Goal: Answer question/provide support

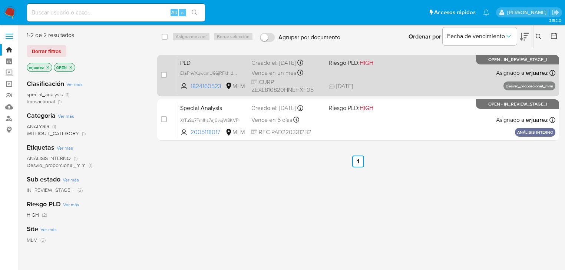
click at [426, 74] on div "PLD E1aPnVXqwcmU96jRFkhldQwJ 1824160523 MLM Riesgo PLD: HIGH Creado el: 12/07/2…" at bounding box center [366, 75] width 378 height 37
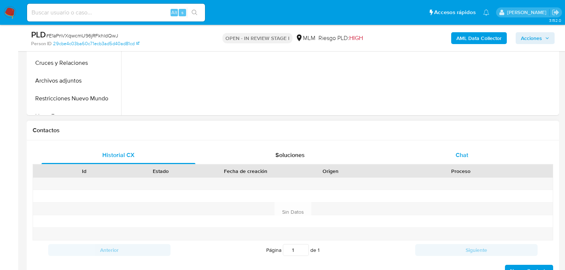
drag, startPoint x: 453, startPoint y: 154, endPoint x: 448, endPoint y: 154, distance: 4.8
click at [453, 154] on div "Chat" at bounding box center [462, 155] width 154 height 18
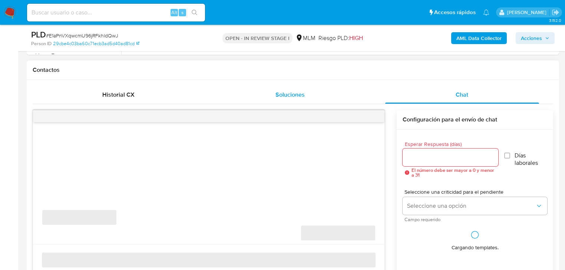
select select "10"
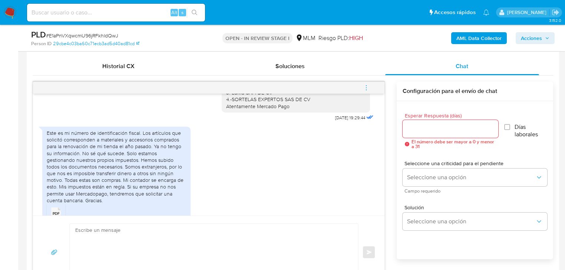
scroll to position [445, 0]
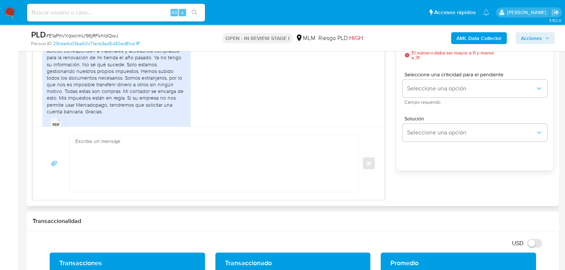
click at [156, 172] on textarea at bounding box center [211, 163] width 273 height 57
click at [227, 176] on textarea at bounding box center [211, 163] width 273 height 57
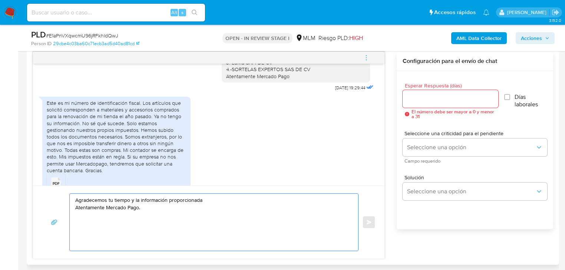
scroll to position [385, 0]
drag, startPoint x: 138, startPoint y: 209, endPoint x: 38, endPoint y: 192, distance: 101.5
click at [38, 192] on div "Agradecemos tu tiempo y la información proporcionada Atentamente Mercado Pago. …" at bounding box center [208, 222] width 351 height 73
type textarea "."
drag, startPoint x: 424, startPoint y: 93, endPoint x: 422, endPoint y: 103, distance: 9.7
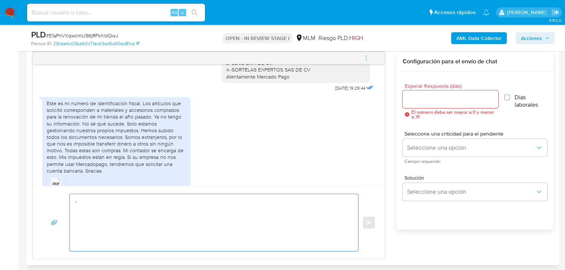
click at [423, 97] on div at bounding box center [450, 99] width 96 height 18
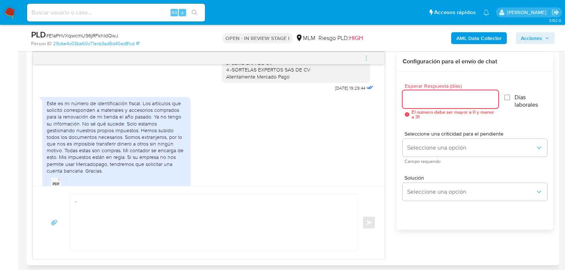
click at [421, 106] on div at bounding box center [450, 99] width 96 height 18
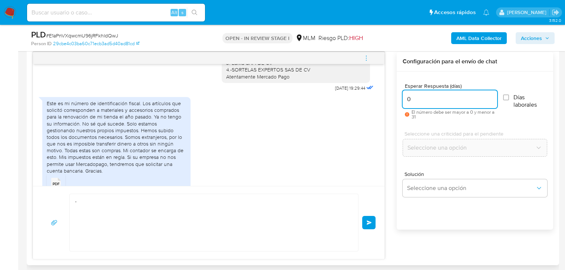
type input "0"
drag, startPoint x: 427, startPoint y: 197, endPoint x: 471, endPoint y: 178, distance: 48.3
click at [428, 197] on div "Solución Seleccione una opción" at bounding box center [474, 186] width 144 height 40
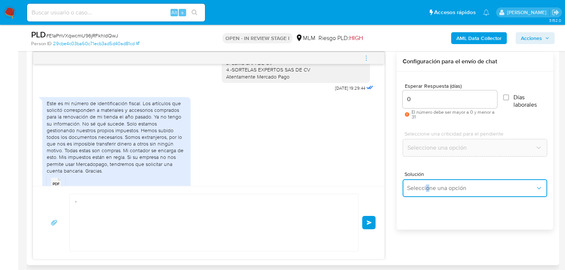
click at [477, 187] on span "Seleccione una opción" at bounding box center [471, 187] width 128 height 7
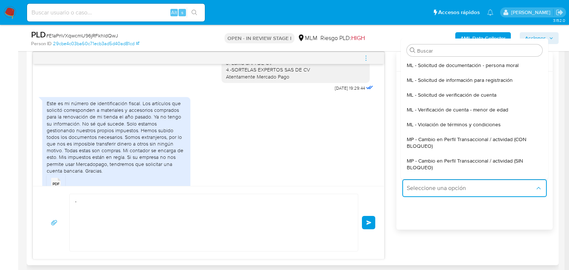
drag, startPoint x: 519, startPoint y: 159, endPoint x: 373, endPoint y: 127, distance: 149.8
click at [518, 159] on span "MP - Cambio en Perfil Transaccional / actividad (SIN BLOQUEO)" at bounding box center [472, 163] width 131 height 13
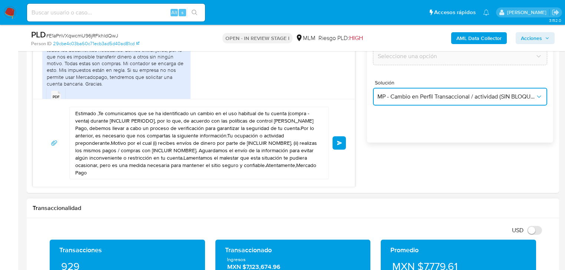
scroll to position [533, 0]
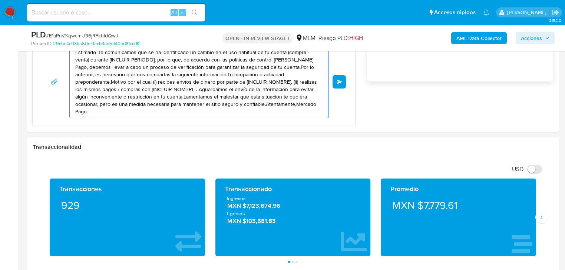
drag, startPoint x: 280, startPoint y: 103, endPoint x: 33, endPoint y: 34, distance: 256.8
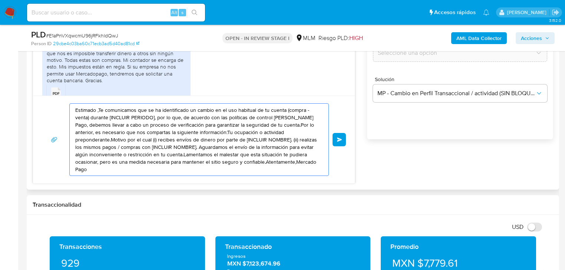
scroll to position [474, 0]
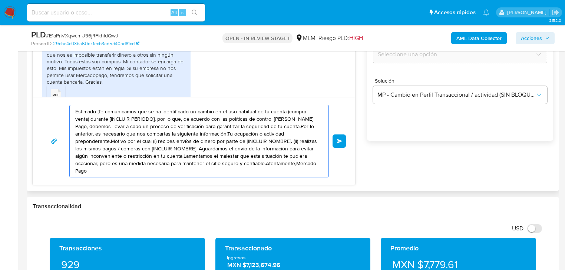
paste textarea "Agradecemos tu tiempo y la información proporcionada Atentamente"
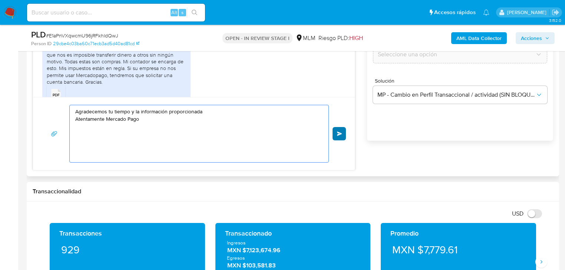
type textarea "Agradecemos tu tiempo y la información proporcionada Atentamente Mercado Pago"
click at [343, 134] on button "Enviar" at bounding box center [338, 133] width 13 height 13
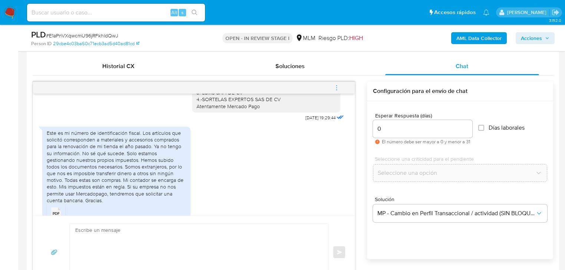
scroll to position [602, 0]
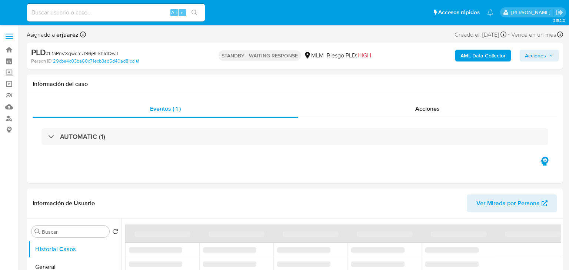
select select "10"
